Goal: Complete application form

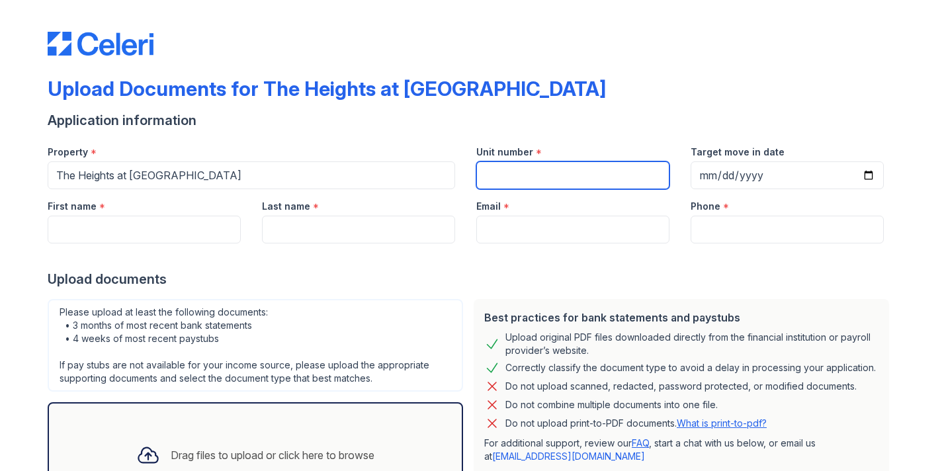
click at [521, 166] on input "Unit number" at bounding box center [572, 175] width 193 height 28
type input "116"
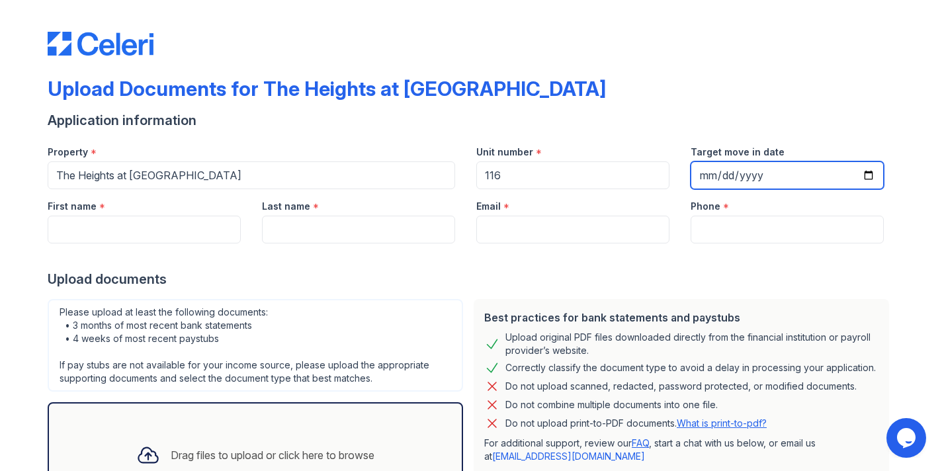
click at [758, 173] on input "Target move in date" at bounding box center [786, 175] width 193 height 28
click at [866, 177] on input "Target move in date" at bounding box center [786, 175] width 193 height 28
type input "[DATE]"
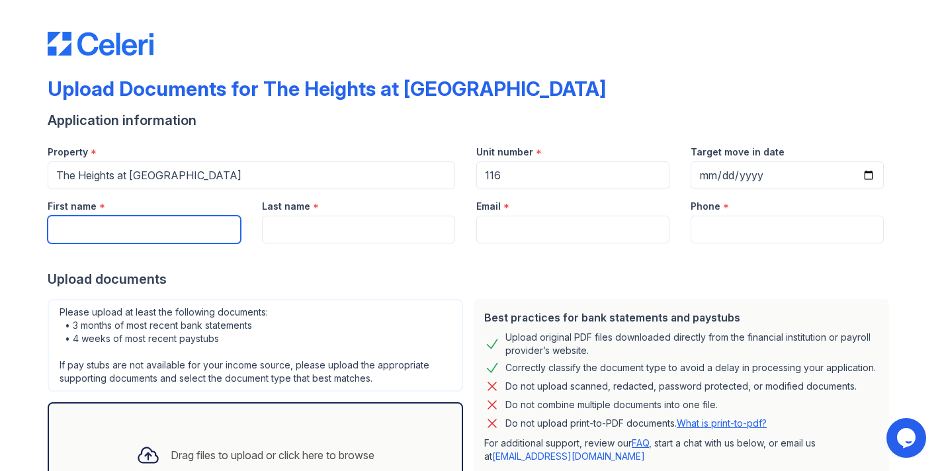
click at [212, 239] on input "First name" at bounding box center [144, 230] width 193 height 28
type input "Genece"
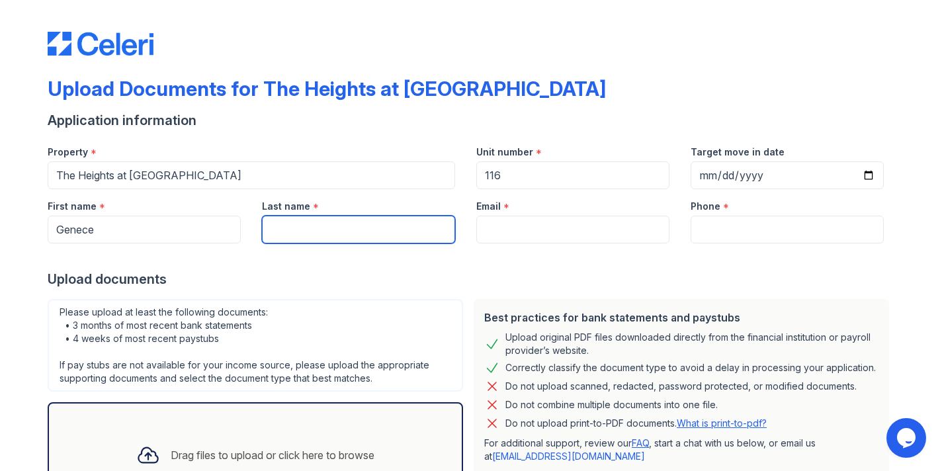
click at [334, 235] on input "Last name" at bounding box center [358, 230] width 193 height 28
type input "[PERSON_NAME]"
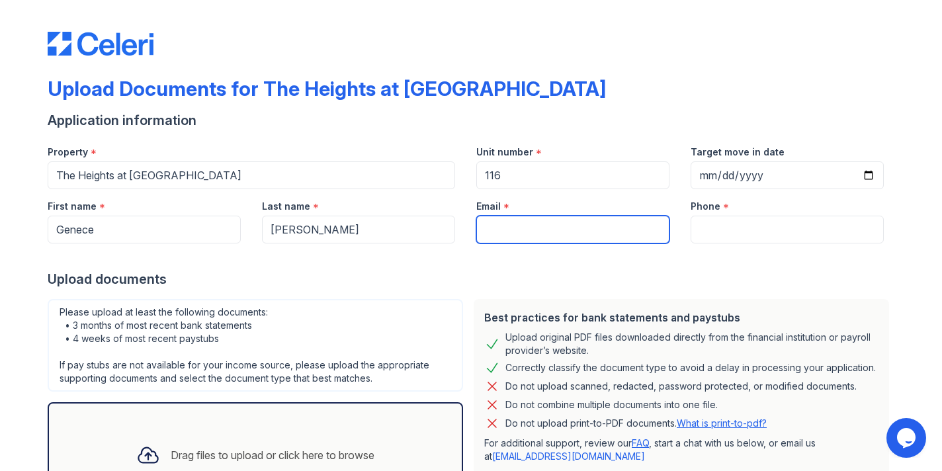
click at [497, 234] on input "Email" at bounding box center [572, 230] width 193 height 28
type input "[EMAIL_ADDRESS][PERSON_NAME][DOMAIN_NAME]"
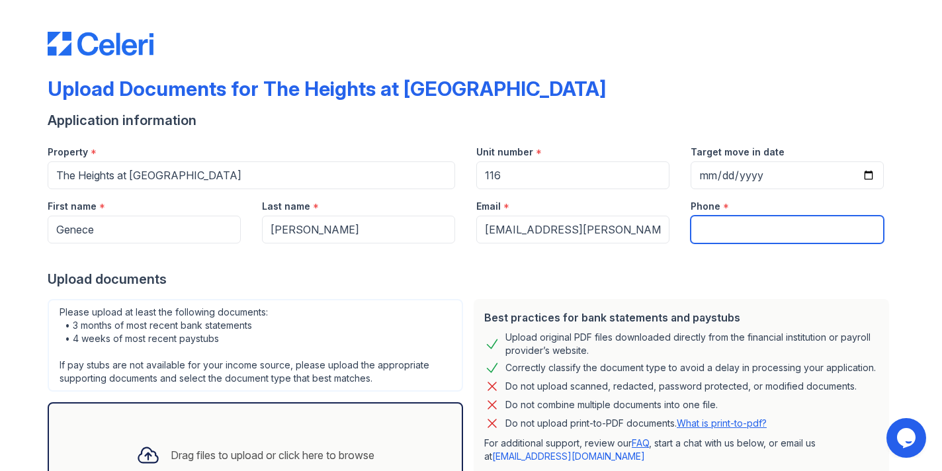
click at [763, 231] on input "Phone" at bounding box center [786, 230] width 193 height 28
type input "7185935419"
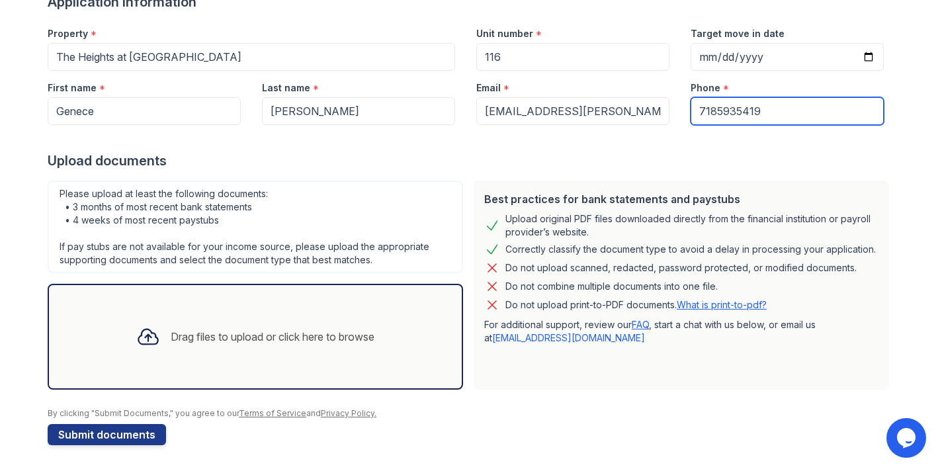
scroll to position [119, 0]
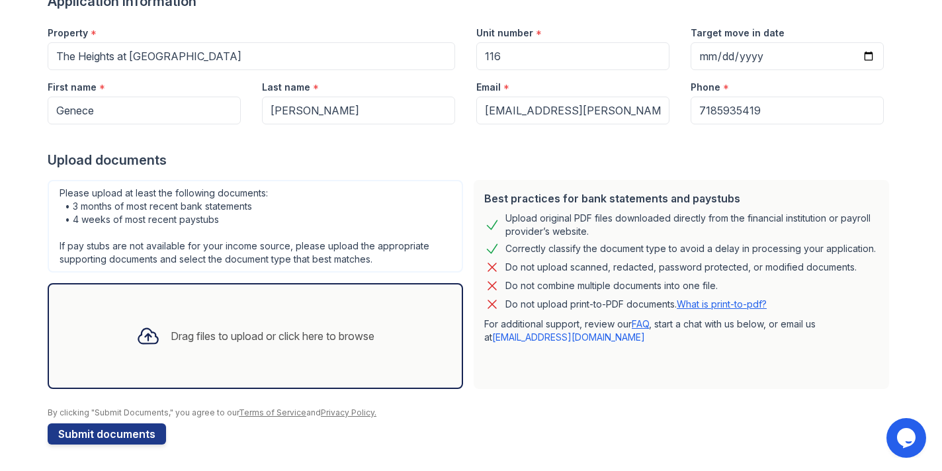
click at [239, 343] on div "Drag files to upload or click here to browse" at bounding box center [273, 336] width 204 height 16
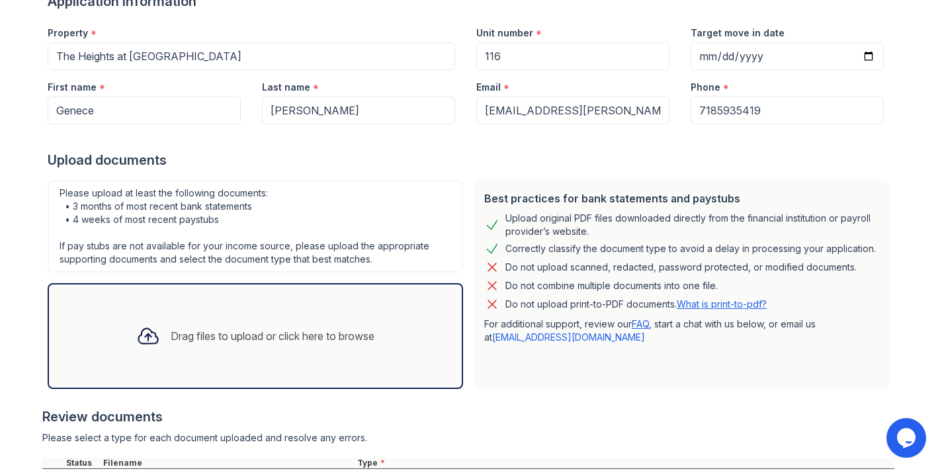
scroll to position [243, 0]
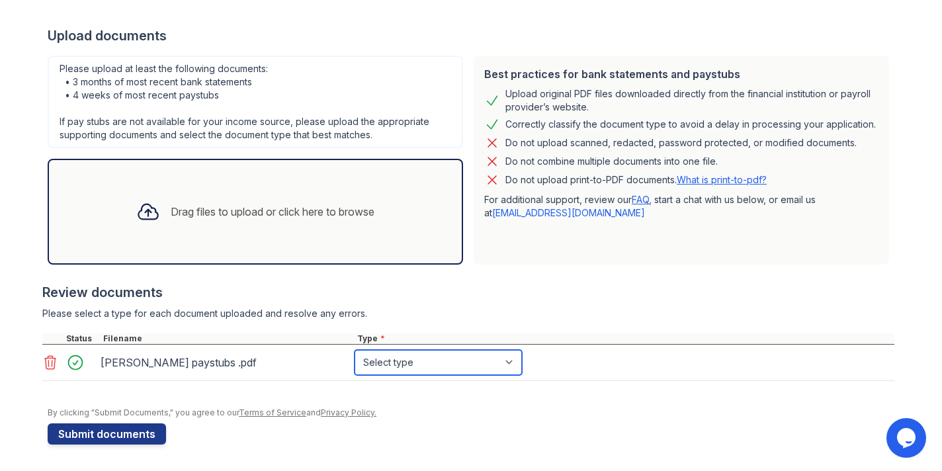
click at [400, 360] on select "Select type Paystub Bank Statement Offer Letter Tax Documents Benefit Award Let…" at bounding box center [437, 362] width 167 height 25
select select "tax_documents"
click at [354, 350] on select "Select type Paystub Bank Statement Offer Letter Tax Documents Benefit Award Let…" at bounding box center [437, 362] width 167 height 25
click at [407, 362] on select "Select type Paystub Bank Statement Offer Letter Tax Documents Benefit Award Let…" at bounding box center [437, 362] width 167 height 25
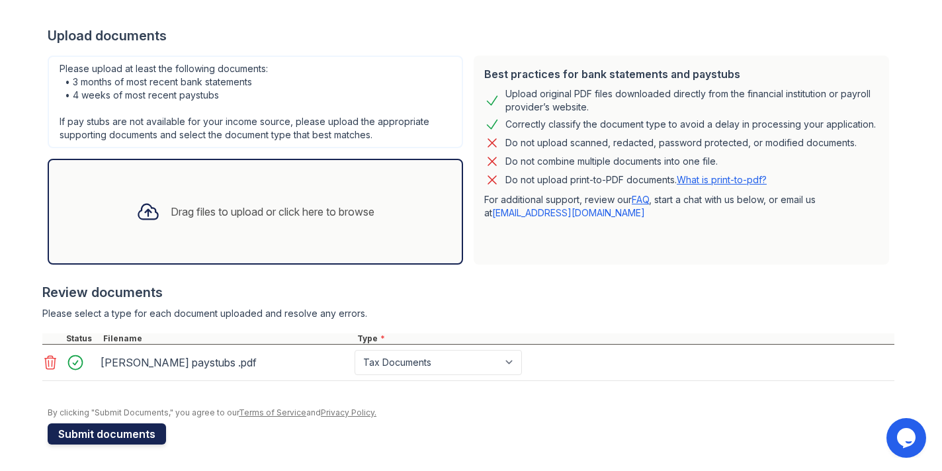
click at [122, 438] on button "Submit documents" at bounding box center [107, 433] width 118 height 21
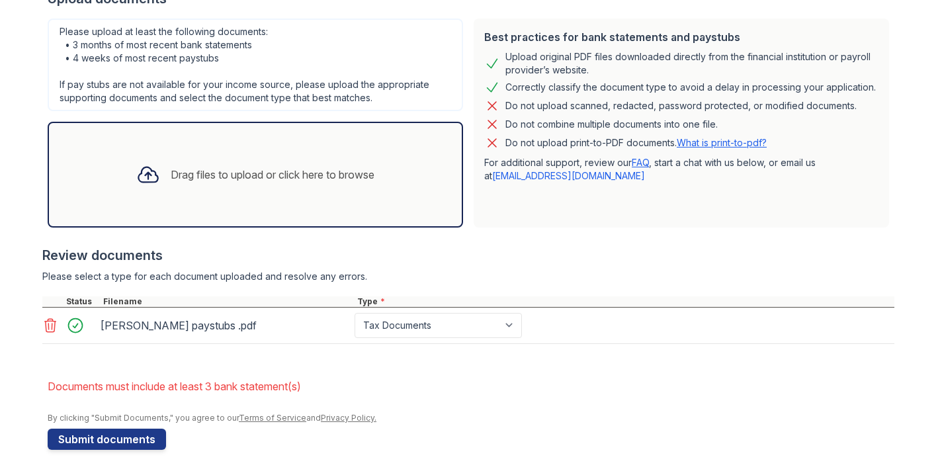
scroll to position [323, 0]
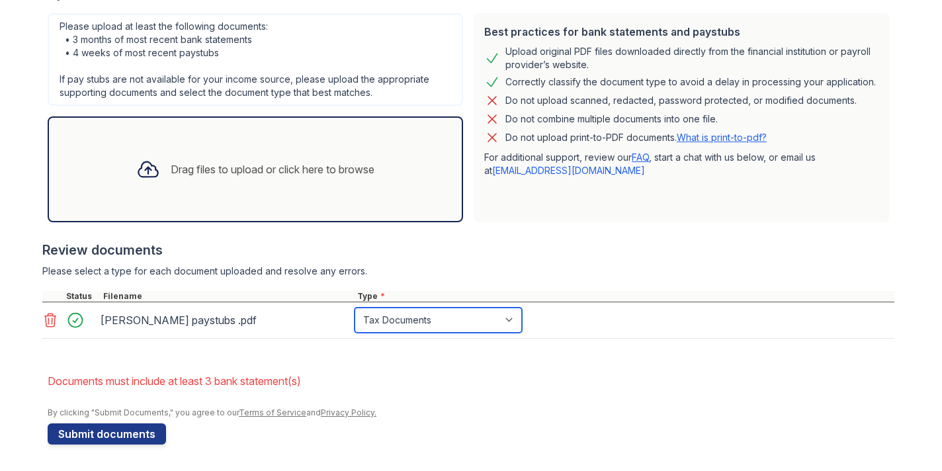
click at [476, 322] on select "Paystub Bank Statement Offer Letter Tax Documents Benefit Award Letter Investme…" at bounding box center [437, 319] width 167 height 25
select select "paystub"
click at [354, 307] on select "Paystub Bank Statement Offer Letter Tax Documents Benefit Award Letter Investme…" at bounding box center [437, 319] width 167 height 25
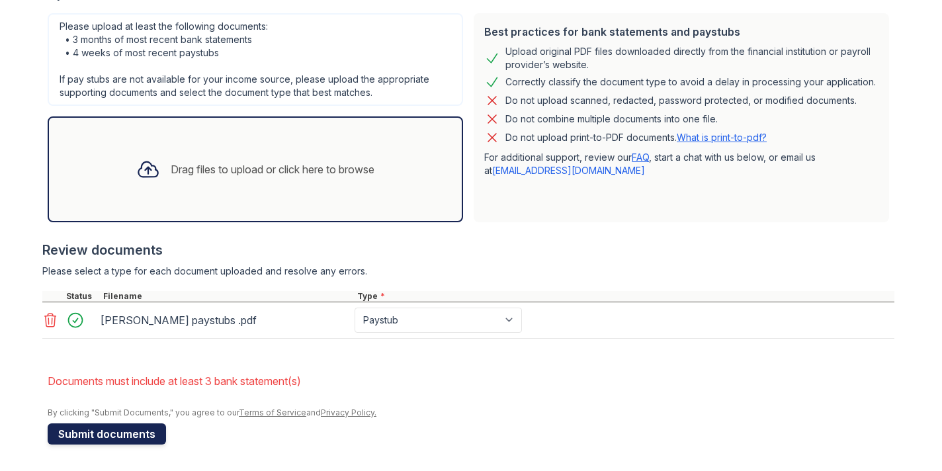
click at [118, 438] on button "Submit documents" at bounding box center [107, 433] width 118 height 21
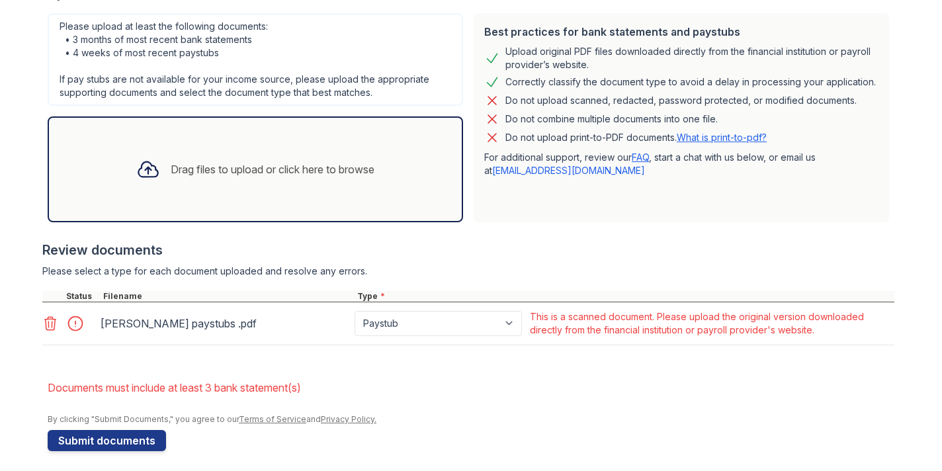
scroll to position [324, 0]
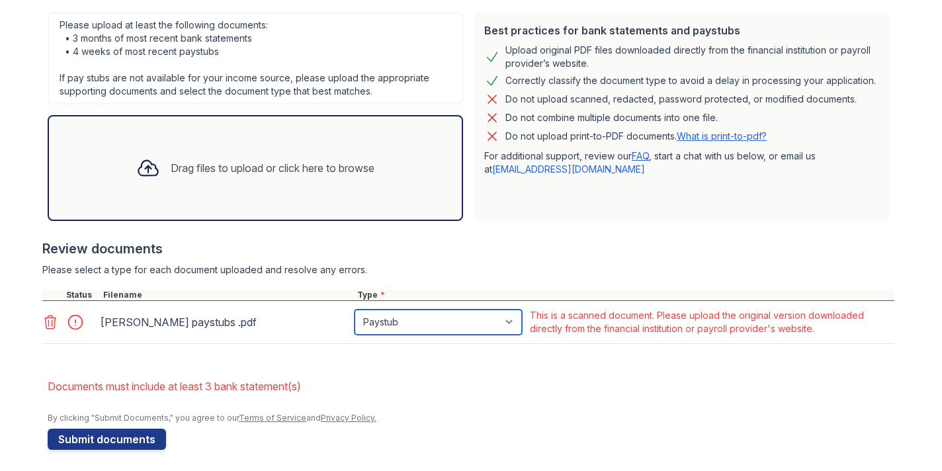
click at [440, 315] on select "Paystub Bank Statement Offer Letter Tax Documents Benefit Award Letter Investme…" at bounding box center [437, 321] width 167 height 25
select select "tax_documents"
click at [354, 309] on select "Paystub Bank Statement Offer Letter Tax Documents Benefit Award Letter Investme…" at bounding box center [437, 321] width 167 height 25
click at [173, 186] on div "Drag files to upload or click here to browse" at bounding box center [255, 167] width 259 height 45
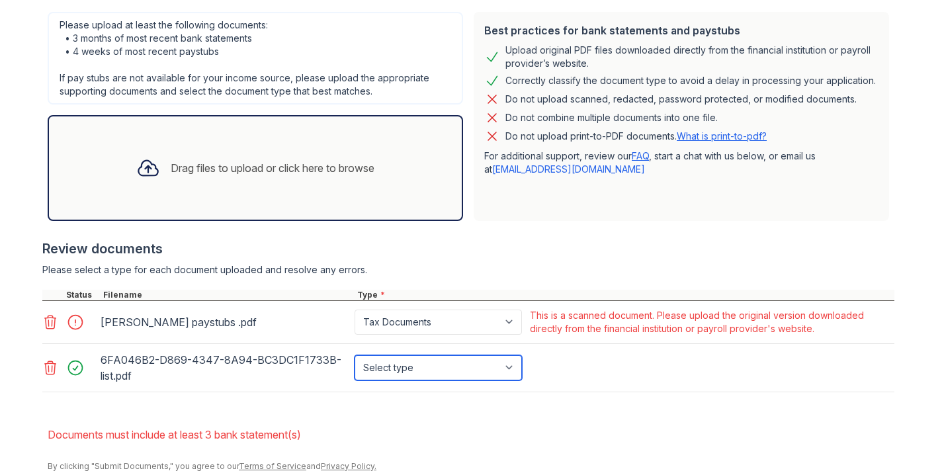
click at [385, 370] on select "Select type Paystub Bank Statement Offer Letter Tax Documents Benefit Award Let…" at bounding box center [437, 367] width 167 height 25
select select "bank_statement"
click at [354, 355] on select "Select type Paystub Bank Statement Offer Letter Tax Documents Benefit Award Let…" at bounding box center [437, 367] width 167 height 25
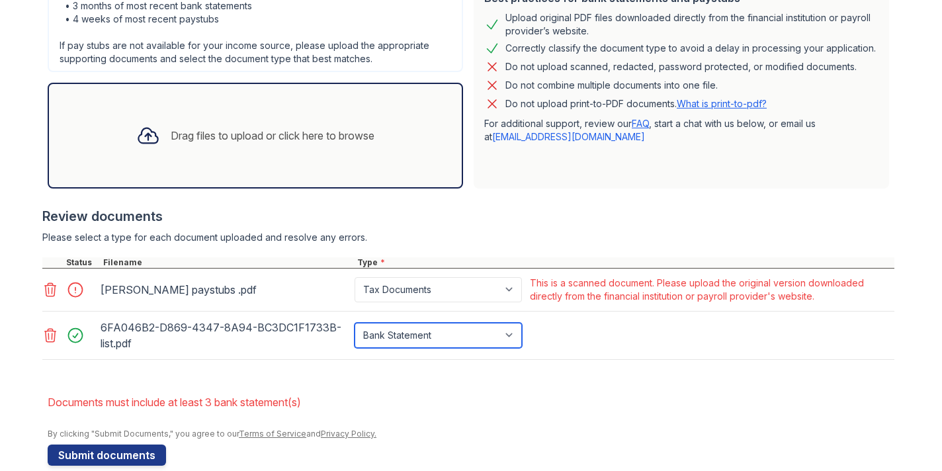
scroll to position [359, 0]
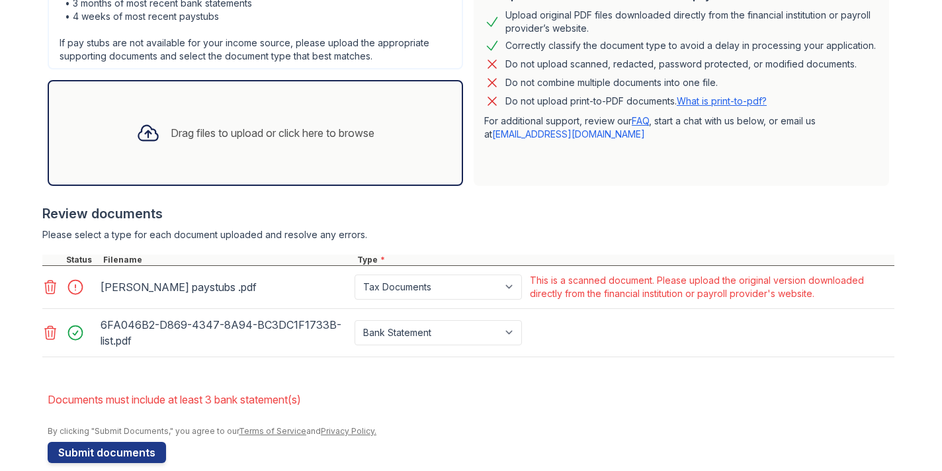
click at [204, 137] on div "Drag files to upload or click here to browse" at bounding box center [273, 133] width 204 height 16
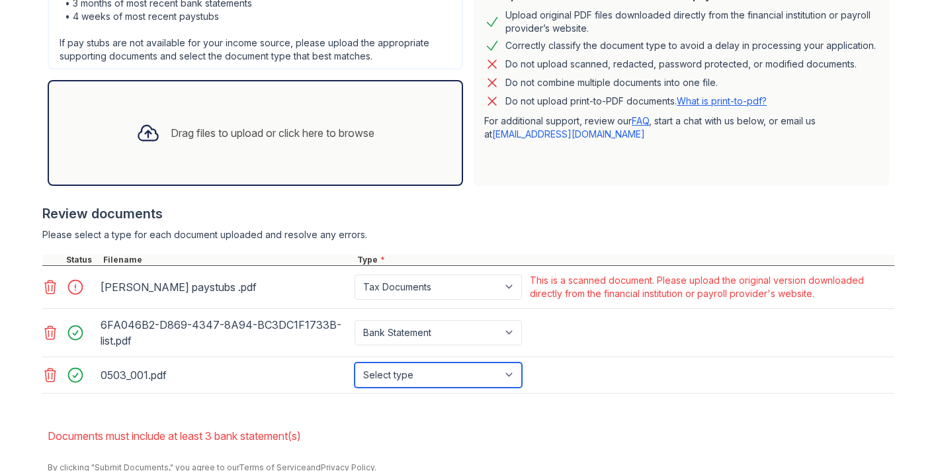
click at [432, 376] on select "Select type Paystub Bank Statement Offer Letter Tax Documents Benefit Award Let…" at bounding box center [437, 374] width 167 height 25
select select "bank_statement"
click at [354, 362] on select "Select type Paystub Bank Statement Offer Letter Tax Documents Benefit Award Let…" at bounding box center [437, 374] width 167 height 25
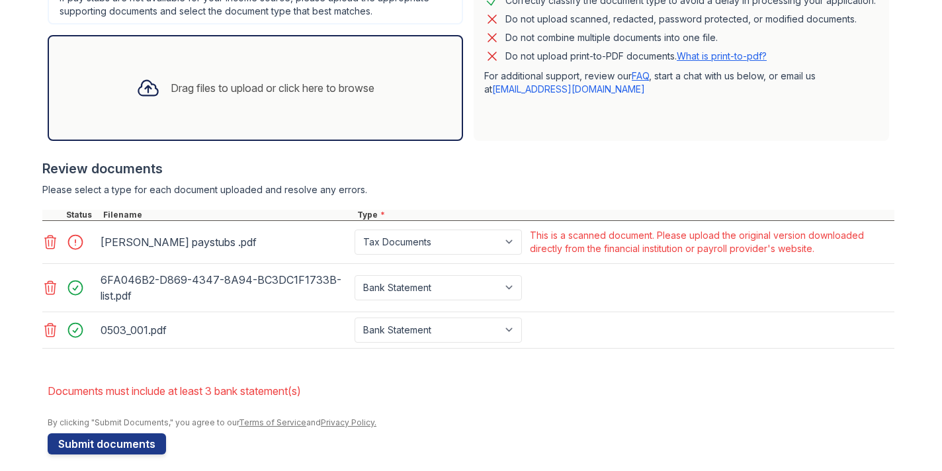
click at [192, 99] on div "Drag files to upload or click here to browse" at bounding box center [255, 87] width 259 height 45
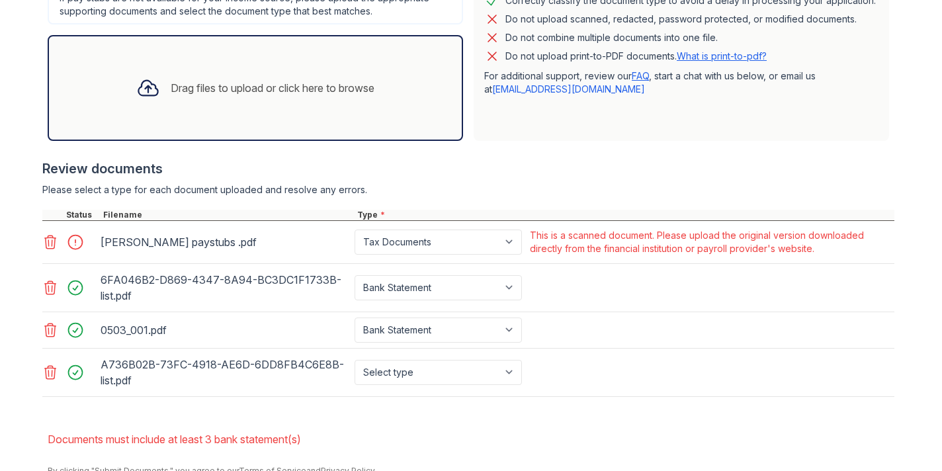
click at [50, 327] on icon at bounding box center [50, 330] width 16 height 16
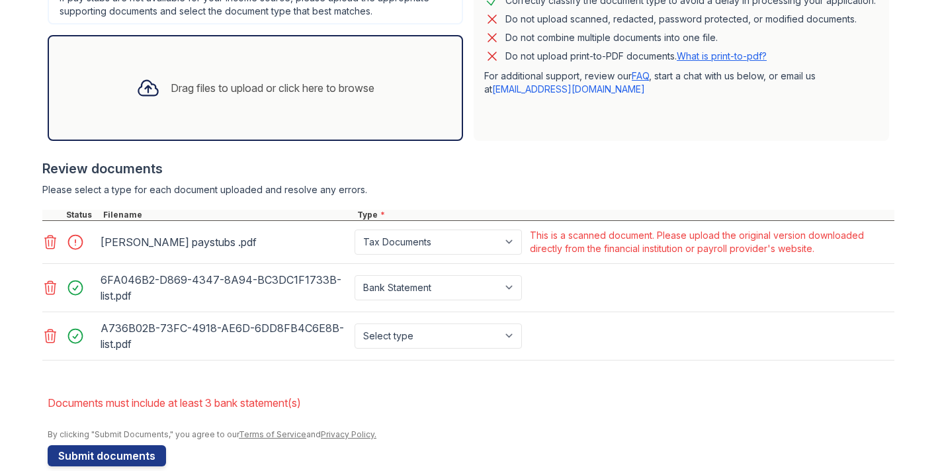
click at [178, 93] on div "Drag files to upload or click here to browse" at bounding box center [273, 88] width 204 height 16
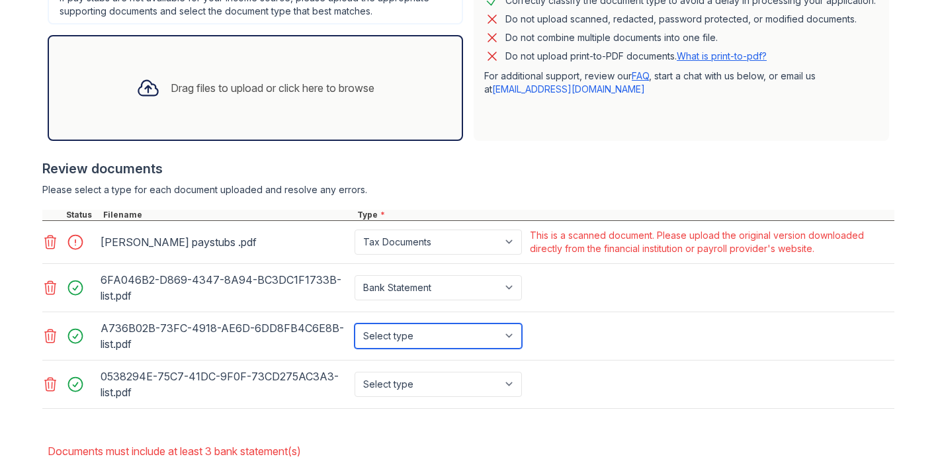
click at [456, 340] on select "Select type Paystub Bank Statement Offer Letter Tax Documents Benefit Award Let…" at bounding box center [437, 335] width 167 height 25
select select "bank_statement"
click at [354, 323] on select "Select type Paystub Bank Statement Offer Letter Tax Documents Benefit Award Let…" at bounding box center [437, 335] width 167 height 25
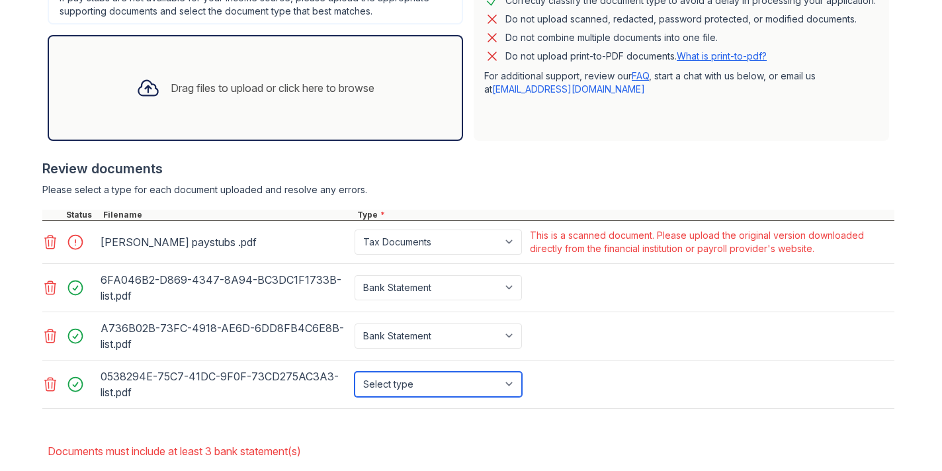
click at [450, 378] on select "Select type Paystub Bank Statement Offer Letter Tax Documents Benefit Award Let…" at bounding box center [437, 384] width 167 height 25
select select "bank_statement"
click at [354, 372] on select "Select type Paystub Bank Statement Offer Letter Tax Documents Benefit Award Let…" at bounding box center [437, 384] width 167 height 25
click at [581, 321] on div "A736B02B-73FC-4918-AE6D-6DD8FB4C6E8B-list.pdf Select type Paystub Bank Statemen…" at bounding box center [468, 336] width 852 height 48
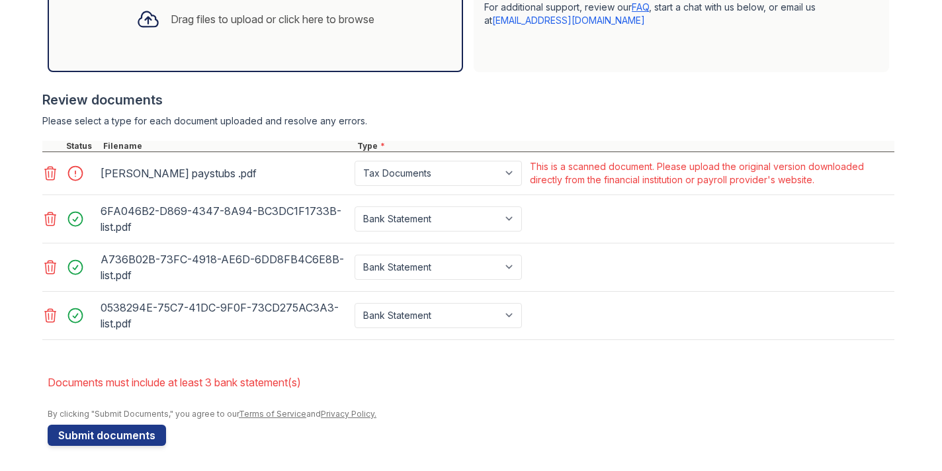
scroll to position [474, 0]
click at [116, 431] on button "Submit documents" at bounding box center [107, 433] width 118 height 21
